Goal: Task Accomplishment & Management: Complete application form

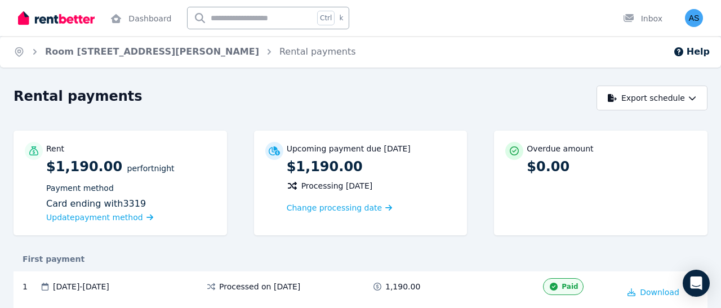
click at [64, 58] on span "Room [STREET_ADDRESS][PERSON_NAME]" at bounding box center [152, 52] width 214 height 14
click at [70, 54] on link "Room [STREET_ADDRESS][PERSON_NAME]" at bounding box center [152, 51] width 214 height 11
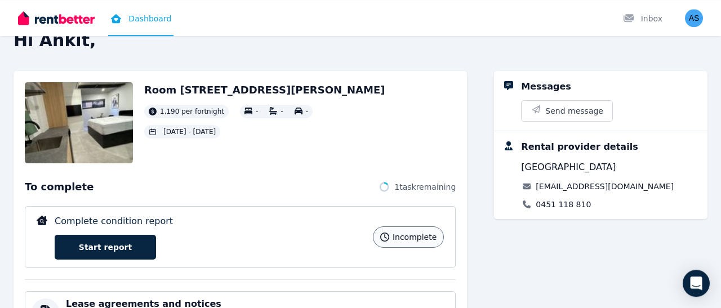
scroll to position [117, 0]
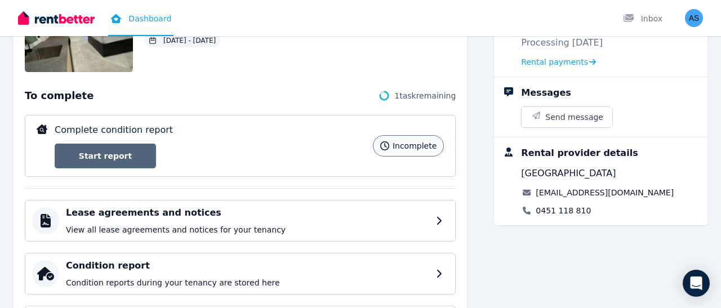
click at [130, 154] on link "Start report" at bounding box center [105, 156] width 101 height 25
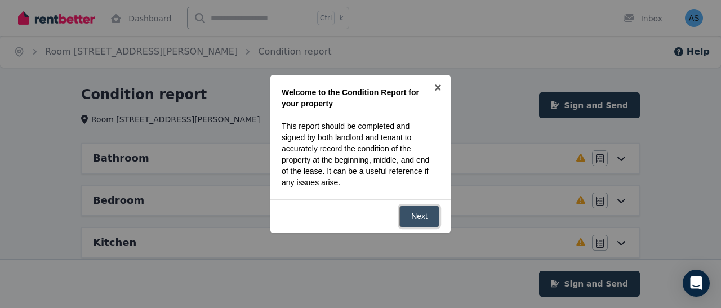
click at [416, 221] on link "Next" at bounding box center [419, 217] width 40 height 22
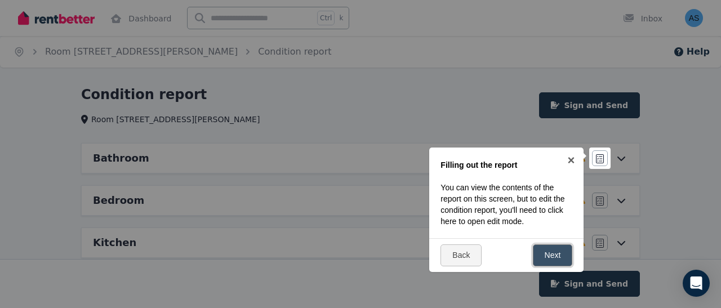
click at [550, 252] on link "Next" at bounding box center [553, 255] width 40 height 22
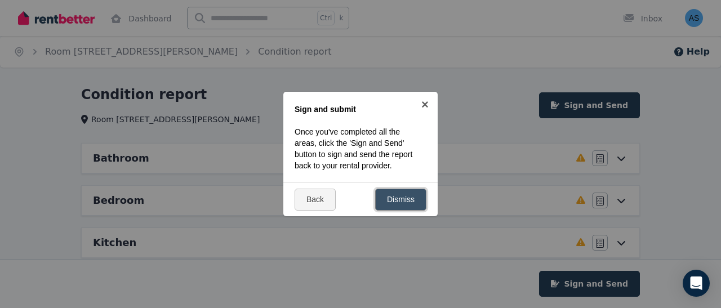
click at [405, 198] on link "Dismiss" at bounding box center [400, 200] width 51 height 22
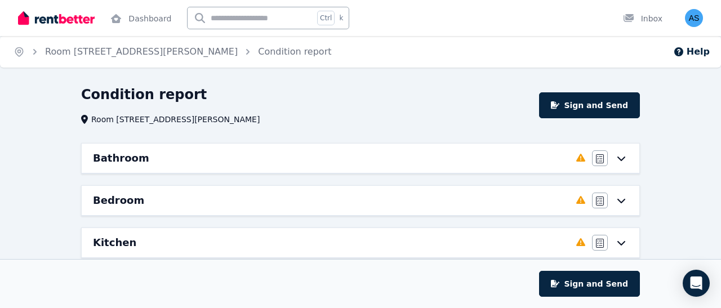
click at [619, 164] on div "Agree/Disagree" at bounding box center [610, 158] width 36 height 16
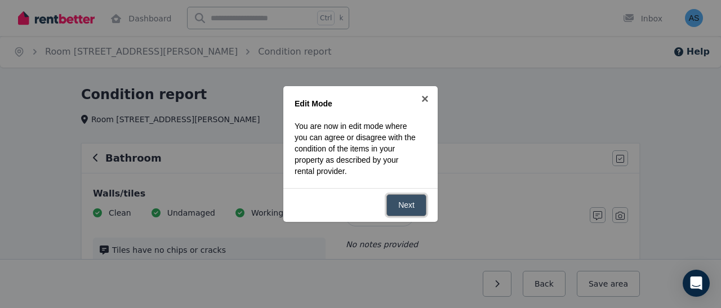
click at [414, 203] on link "Next" at bounding box center [406, 205] width 40 height 22
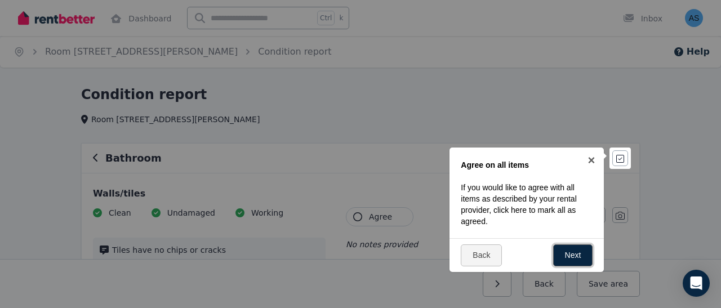
click at [576, 251] on link "Next" at bounding box center [573, 255] width 40 height 22
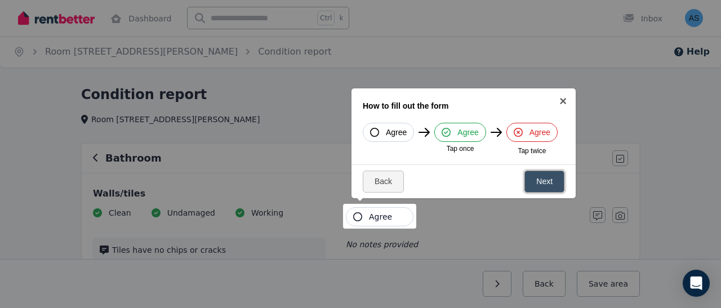
click at [542, 187] on link "Next" at bounding box center [544, 182] width 40 height 22
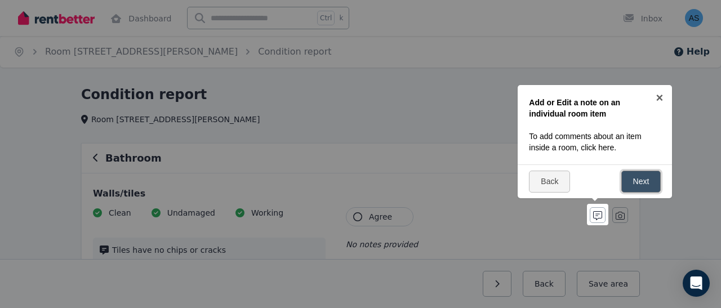
click at [632, 182] on link "Next" at bounding box center [641, 182] width 40 height 22
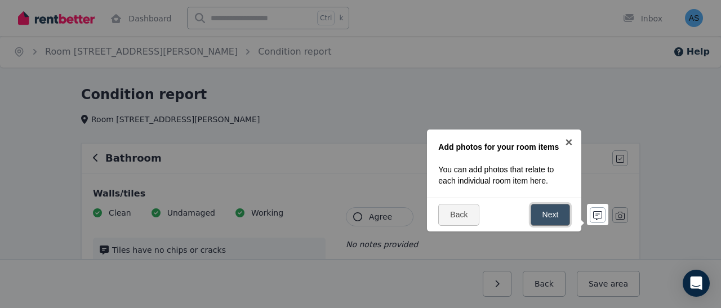
click at [555, 210] on link "Next" at bounding box center [550, 215] width 40 height 22
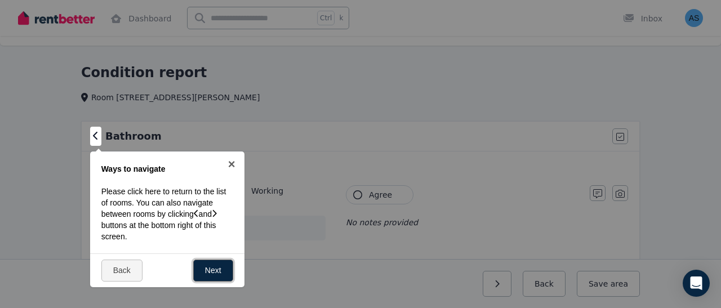
scroll to position [59, 0]
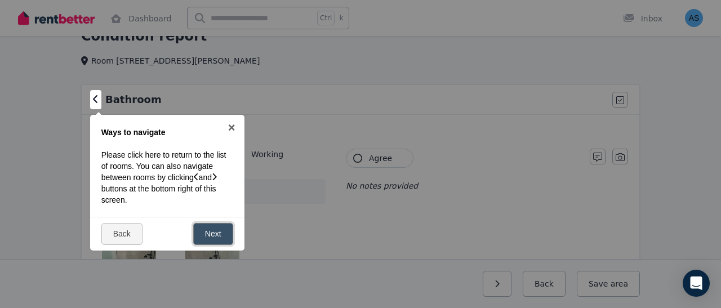
click at [214, 229] on link "Next" at bounding box center [213, 234] width 40 height 22
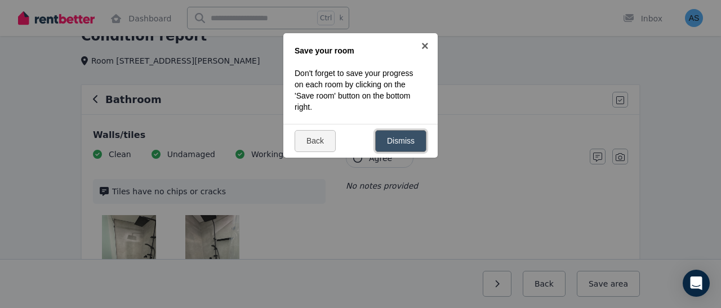
click at [398, 142] on link "Dismiss" at bounding box center [400, 141] width 51 height 22
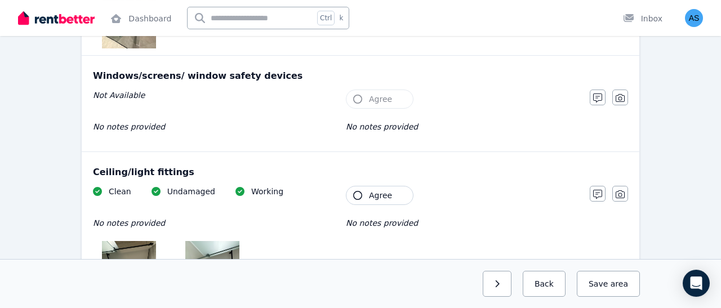
scroll to position [0, 0]
